Goal: Information Seeking & Learning: Learn about a topic

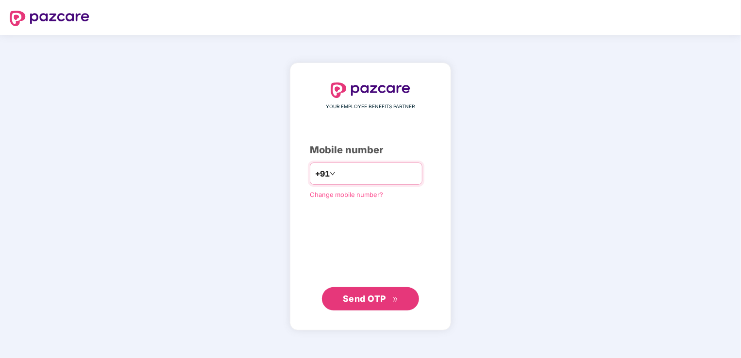
type input "**********"
click at [345, 298] on span "Send OTP" at bounding box center [364, 299] width 43 height 10
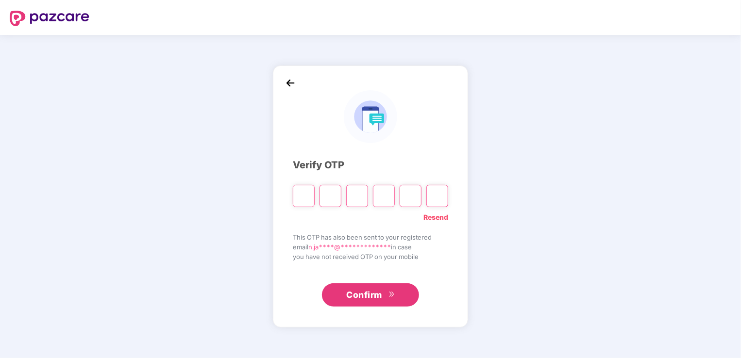
type input "*"
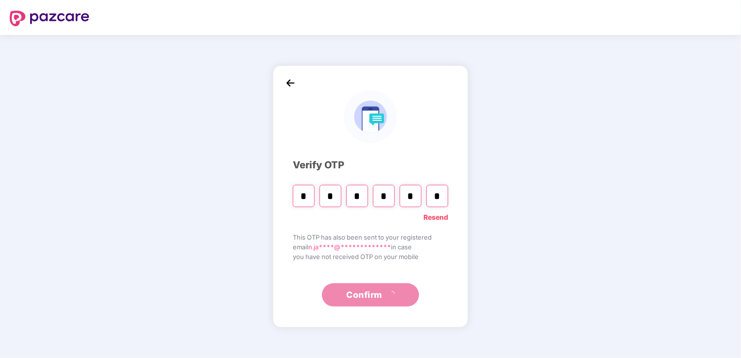
type input "*"
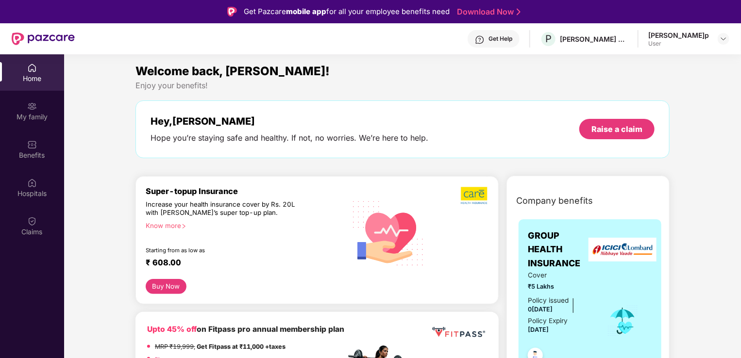
drag, startPoint x: 739, startPoint y: 96, endPoint x: 739, endPoint y: 114, distance: 18.0
click at [29, 110] on img at bounding box center [32, 106] width 10 height 10
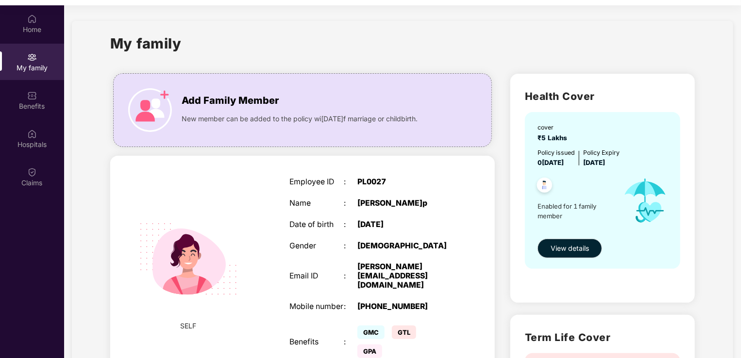
scroll to position [54, 0]
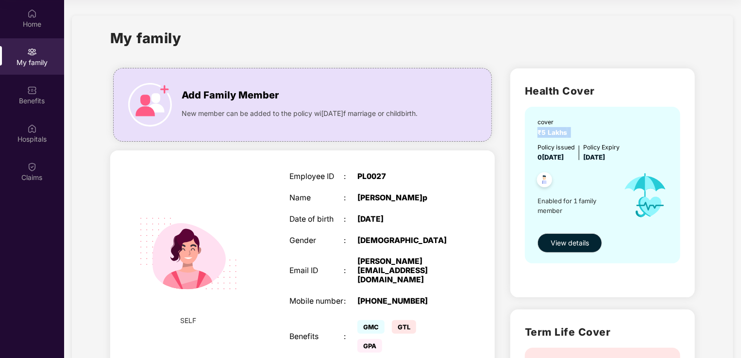
drag, startPoint x: 738, startPoint y: 123, endPoint x: 738, endPoint y: 132, distance: 8.7
drag, startPoint x: 738, startPoint y: 132, endPoint x: 723, endPoint y: 123, distance: 18.1
click at [564, 244] on span "View details" at bounding box center [569, 243] width 38 height 11
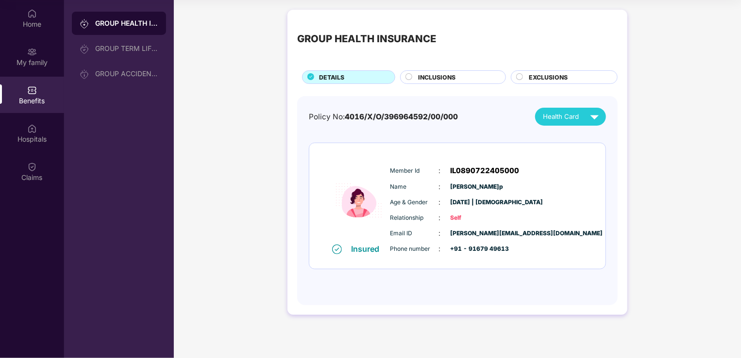
click at [446, 81] on span "INCLUSIONS" at bounding box center [436, 77] width 37 height 9
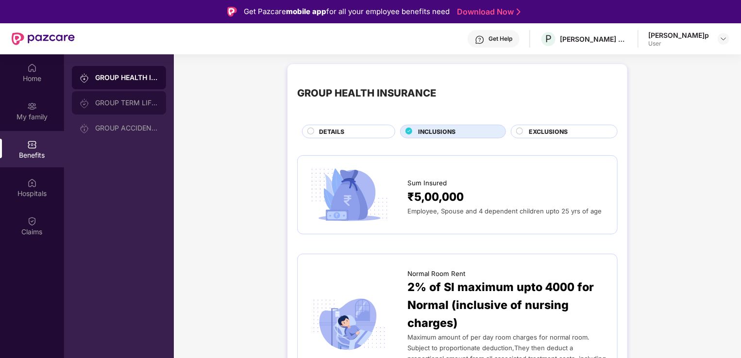
click at [130, 101] on div "GROUP TERM LIFE INSURANCE" at bounding box center [126, 103] width 63 height 8
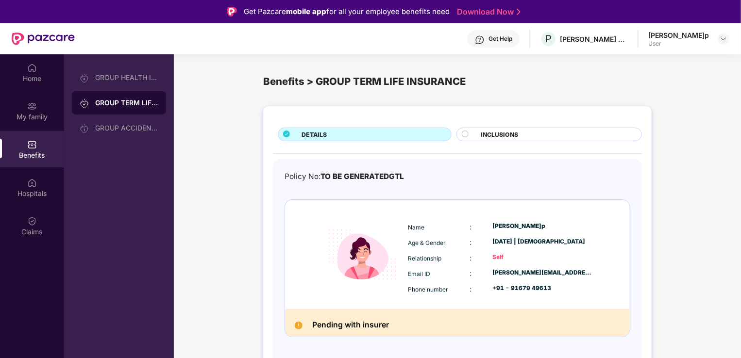
click at [481, 137] on span "INCLUSIONS" at bounding box center [499, 134] width 37 height 9
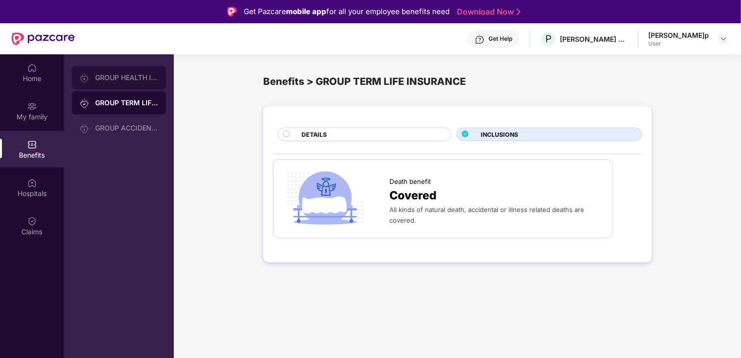
click at [120, 77] on div "GROUP HEALTH INSURANCE" at bounding box center [126, 78] width 63 height 8
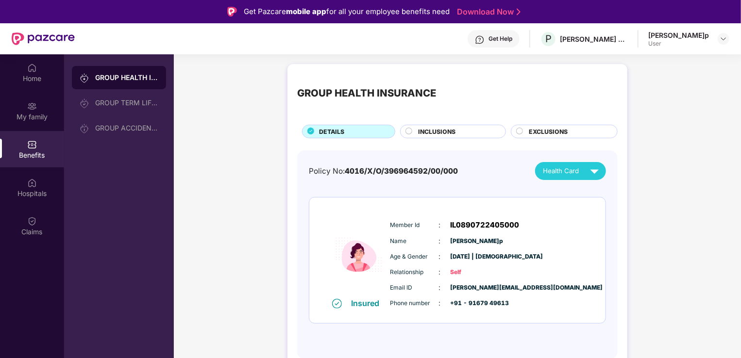
click at [553, 128] on span "EXCLUSIONS" at bounding box center [548, 131] width 39 height 9
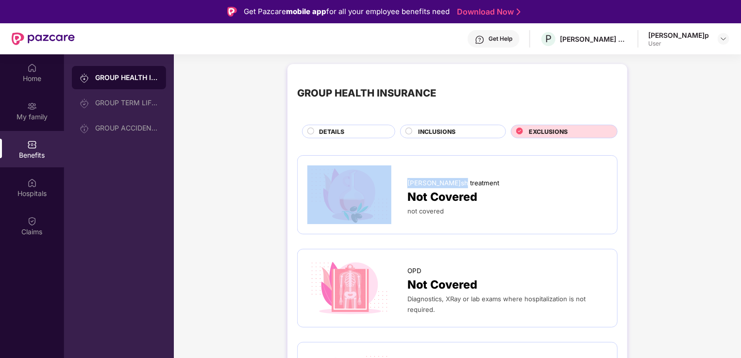
drag, startPoint x: 740, startPoint y: 123, endPoint x: 740, endPoint y: 160, distance: 36.9
click at [740, 160] on div "Home My family Benefits Hospitals Claims GROUP HEALTH INSURANCE GROUP TERM LIFE…" at bounding box center [370, 233] width 741 height 358
drag, startPoint x: 740, startPoint y: 160, endPoint x: 680, endPoint y: 180, distance: 63.5
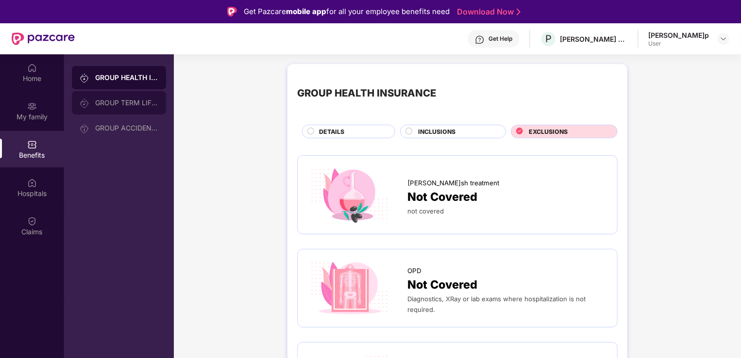
click at [122, 108] on div "GROUP TERM LIFE INSURANCE" at bounding box center [119, 102] width 94 height 23
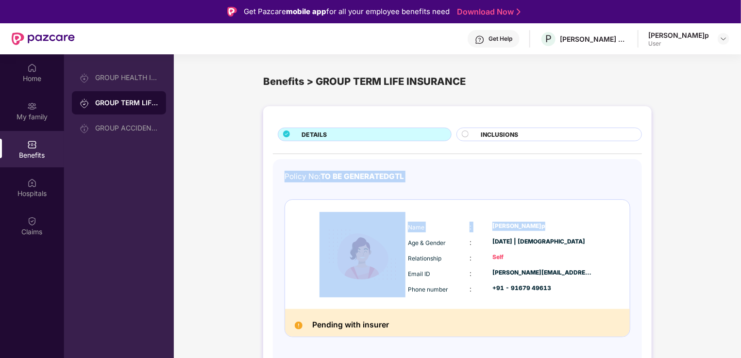
drag, startPoint x: 740, startPoint y: 139, endPoint x: 743, endPoint y: 230, distance: 90.8
click at [740, 230] on html "Get Pazcare mobile app for all your employee benefits need Download Now Get Hel…" at bounding box center [370, 179] width 741 height 358
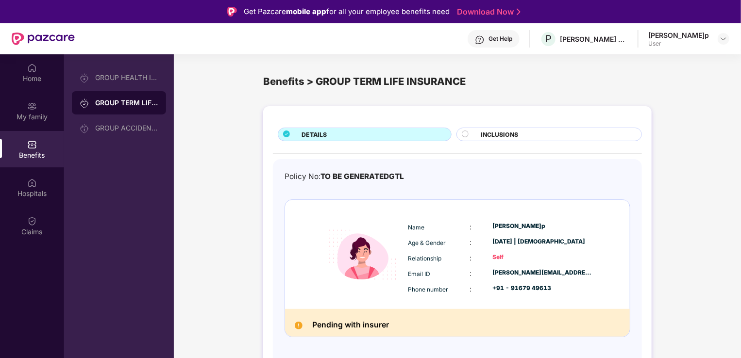
drag, startPoint x: 741, startPoint y: 230, endPoint x: 684, endPoint y: 236, distance: 57.6
click at [684, 236] on div "DETAILS INCLUSIONS Policy No: TO BE GENERATEDGTL Name [PERSON_NAME] Age & Gende…" at bounding box center [457, 249] width 567 height 296
click at [511, 128] on div "INCLUSIONS" at bounding box center [549, 135] width 186 height 14
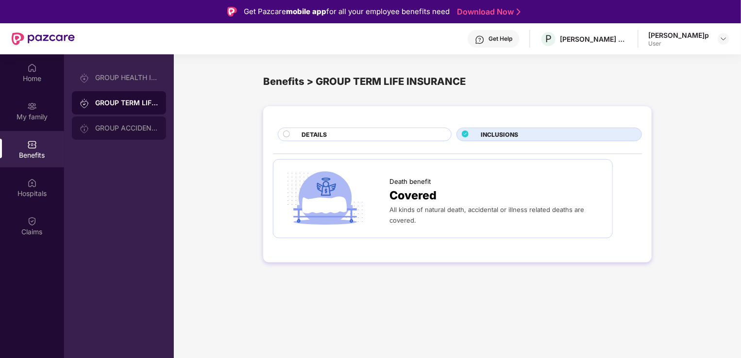
click at [118, 138] on div "GROUP ACCIDENTAL INSURANCE" at bounding box center [119, 127] width 94 height 23
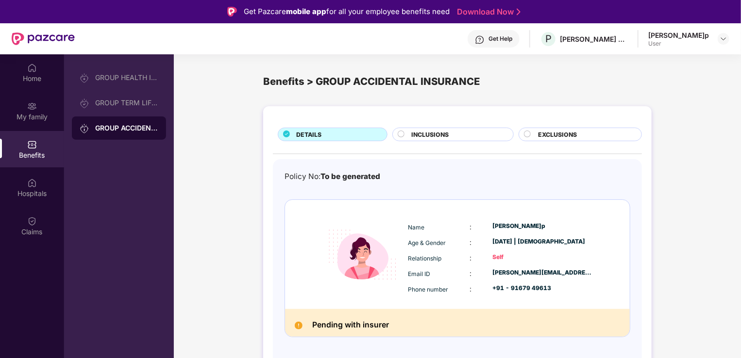
click at [456, 128] on div "INCLUSIONS" at bounding box center [453, 135] width 122 height 14
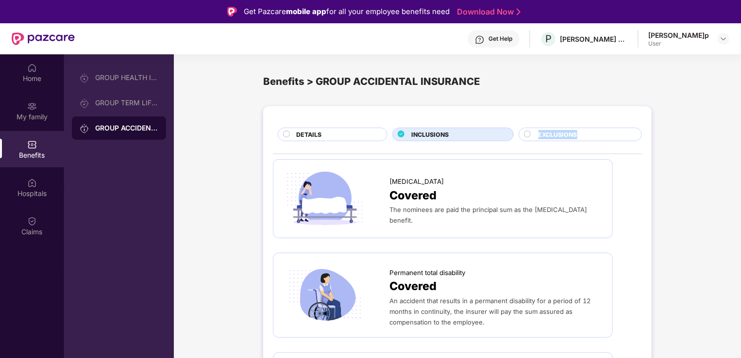
drag, startPoint x: 456, startPoint y: 127, endPoint x: 740, endPoint y: 164, distance: 285.8
click at [740, 164] on div "Home My family Benefits Hospitals Claims GROUP HEALTH INSURANCE GROUP TERM LIFE…" at bounding box center [370, 233] width 741 height 358
drag, startPoint x: 740, startPoint y: 164, endPoint x: 674, endPoint y: 197, distance: 73.8
click at [19, 180] on div "Hospitals" at bounding box center [32, 187] width 64 height 36
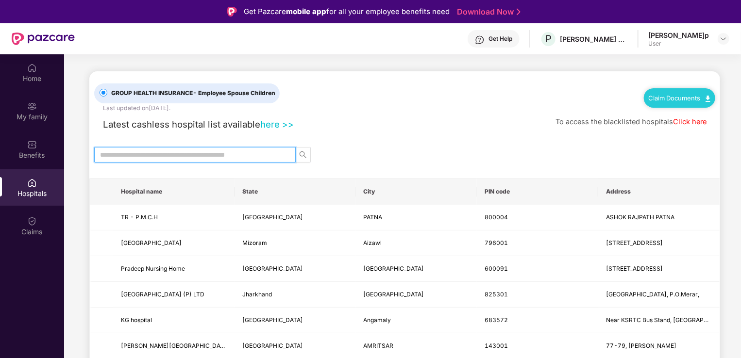
click at [110, 156] on input "text" at bounding box center [191, 154] width 182 height 11
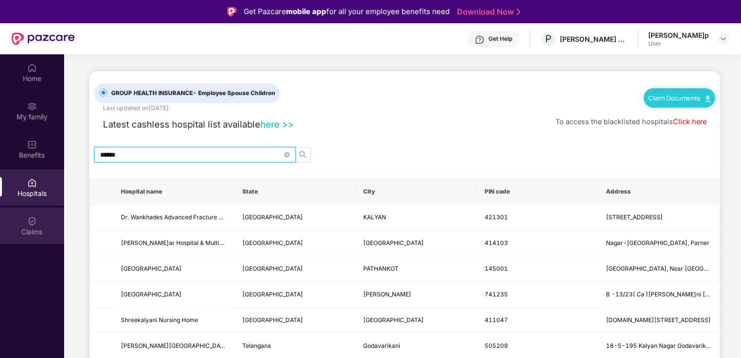
type input "******"
click at [25, 211] on div "Claims" at bounding box center [32, 226] width 64 height 36
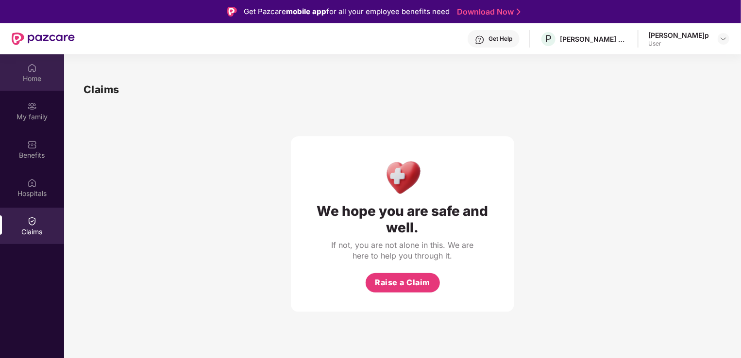
click at [21, 77] on div "Home" at bounding box center [32, 79] width 64 height 10
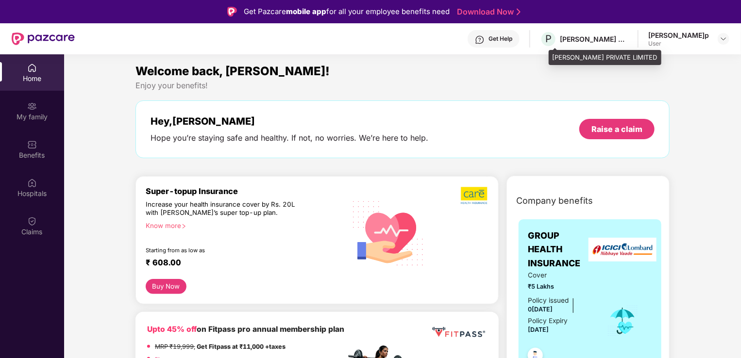
click at [602, 40] on div "[PERSON_NAME] PRIVATE LIMITED" at bounding box center [594, 38] width 68 height 9
click at [683, 37] on div "[PERSON_NAME]p" at bounding box center [678, 35] width 61 height 9
drag, startPoint x: 683, startPoint y: 37, endPoint x: 726, endPoint y: 41, distance: 42.9
click at [726, 41] on div "[PERSON_NAME]p User" at bounding box center [688, 39] width 81 height 17
copy div "[PERSON_NAME]ap User"
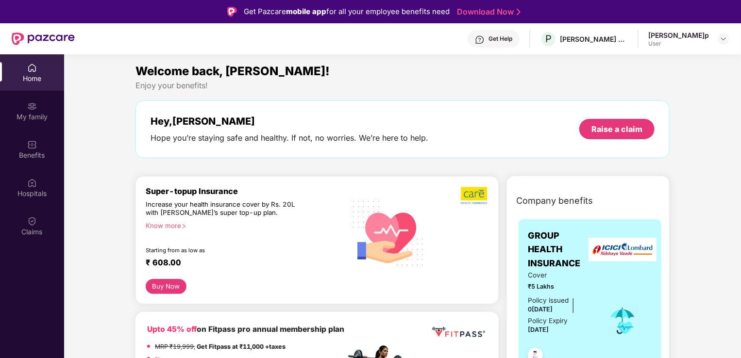
click at [722, 31] on div "[PERSON_NAME]p User" at bounding box center [688, 39] width 81 height 17
click at [723, 34] on div at bounding box center [723, 39] width 12 height 12
click at [679, 94] on div "User" at bounding box center [672, 97] width 61 height 8
click at [604, 36] on div "[PERSON_NAME] PRIVATE LIMITED" at bounding box center [594, 38] width 68 height 9
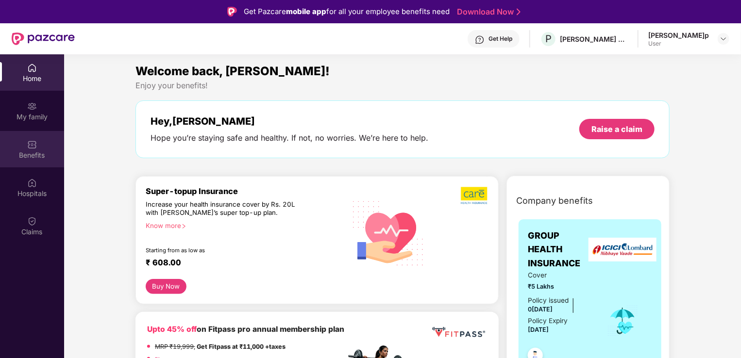
click at [29, 154] on div "Benefits" at bounding box center [32, 155] width 64 height 10
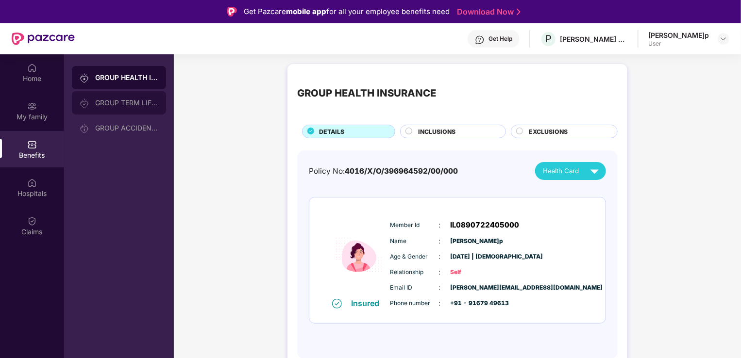
click at [122, 105] on div "GROUP TERM LIFE INSURANCE" at bounding box center [126, 103] width 63 height 8
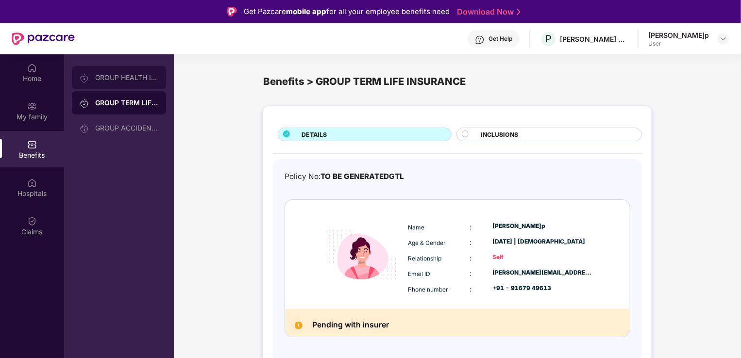
click at [140, 77] on div "GROUP HEALTH INSURANCE" at bounding box center [126, 78] width 63 height 8
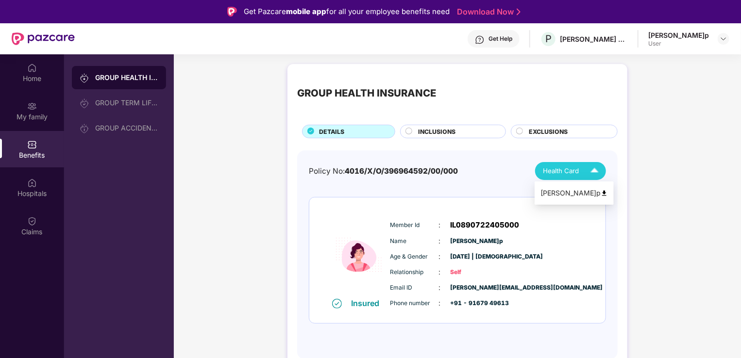
click at [577, 171] on span "Health Card" at bounding box center [561, 171] width 36 height 10
click at [442, 132] on span "INCLUSIONS" at bounding box center [436, 131] width 37 height 9
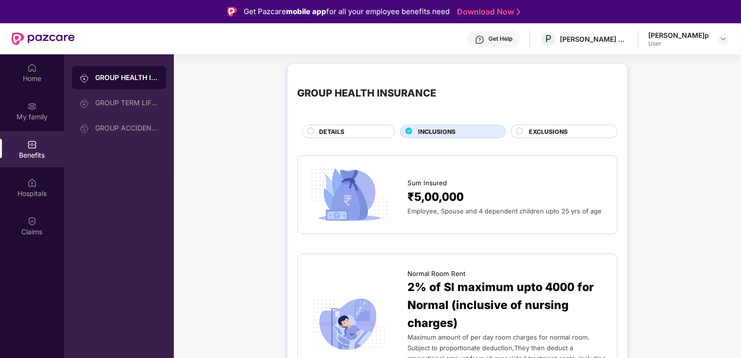
click at [355, 128] on div "DETAILS" at bounding box center [352, 132] width 76 height 11
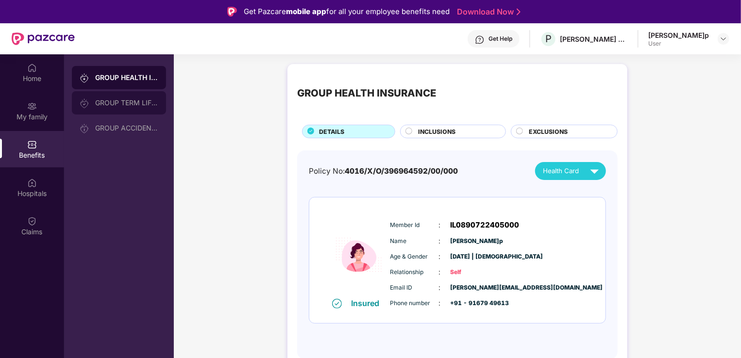
click at [100, 99] on div "GROUP TERM LIFE INSURANCE" at bounding box center [126, 103] width 63 height 8
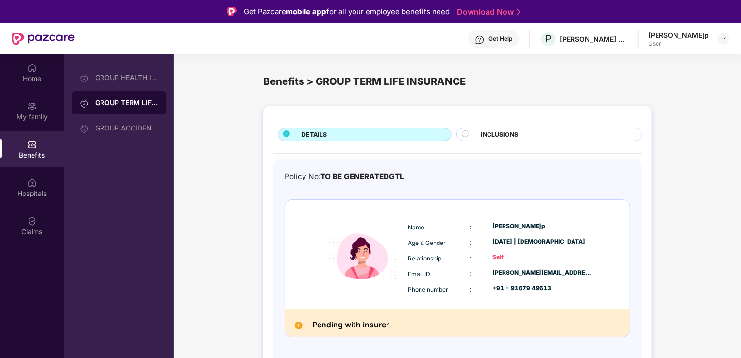
click at [479, 130] on div "INCLUSIONS" at bounding box center [556, 135] width 160 height 11
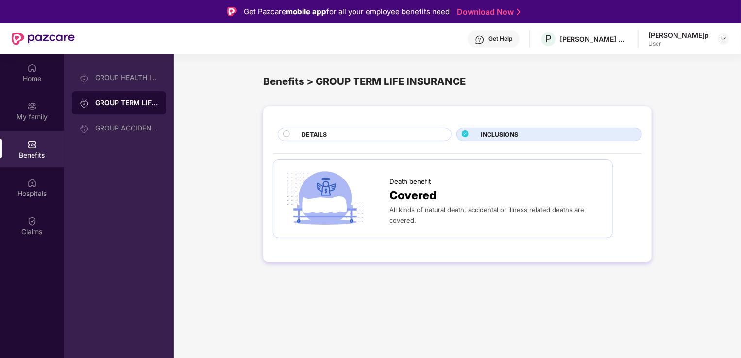
click at [377, 128] on div "DETAILS" at bounding box center [365, 135] width 174 height 14
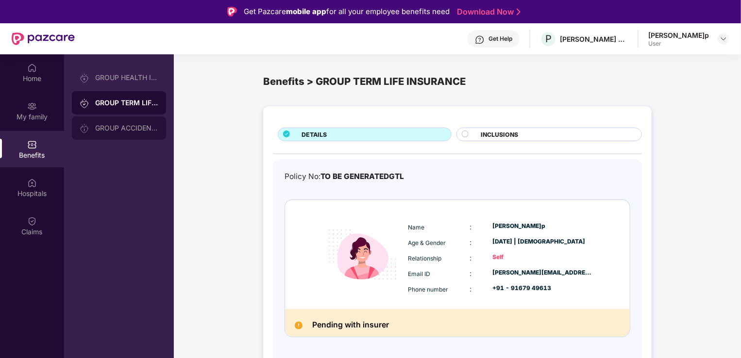
click at [120, 120] on div "GROUP ACCIDENTAL INSURANCE" at bounding box center [119, 127] width 94 height 23
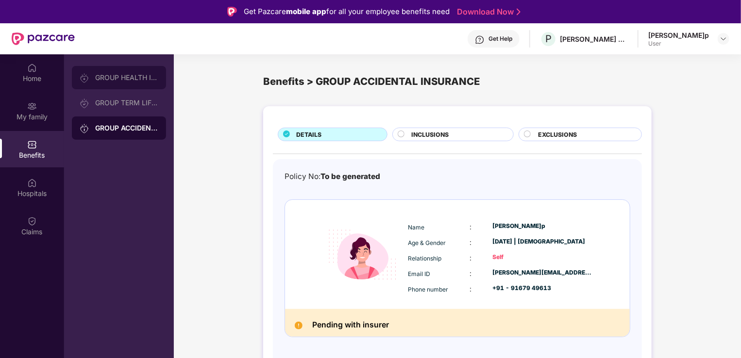
click at [121, 81] on div "GROUP HEALTH INSURANCE" at bounding box center [126, 78] width 63 height 8
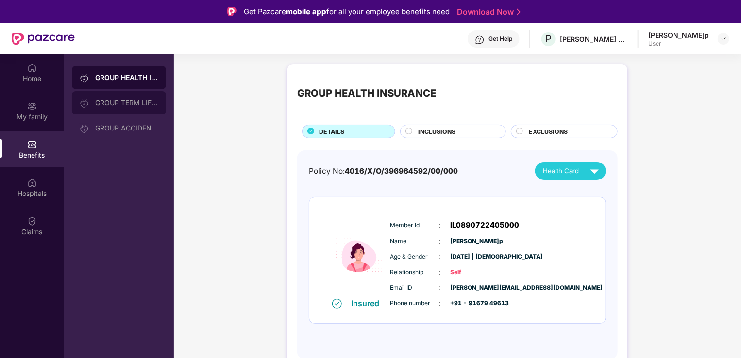
click at [137, 109] on div "GROUP TERM LIFE INSURANCE" at bounding box center [119, 102] width 94 height 23
